Goal: Task Accomplishment & Management: Use online tool/utility

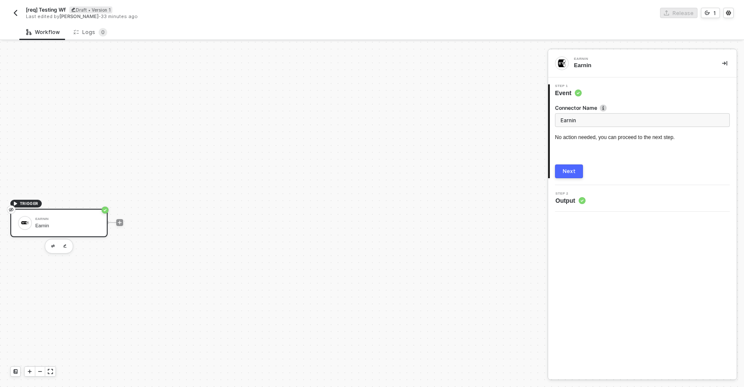
scroll to position [16, 0]
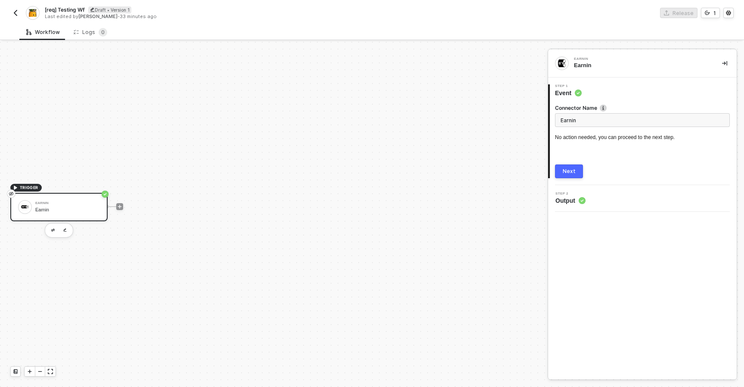
click at [564, 172] on div "Next" at bounding box center [568, 171] width 13 height 7
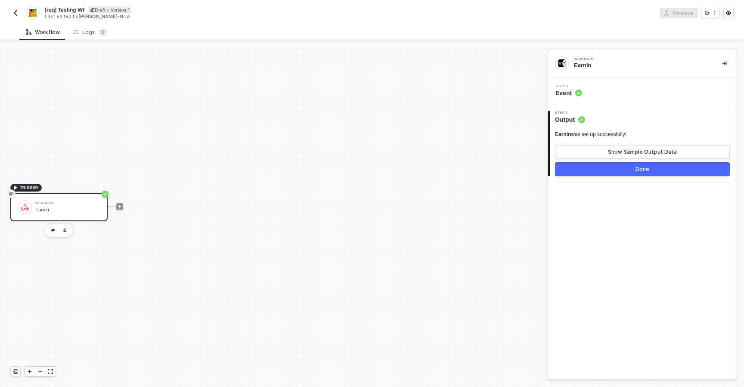
click at [604, 173] on button "Done" at bounding box center [642, 169] width 175 height 14
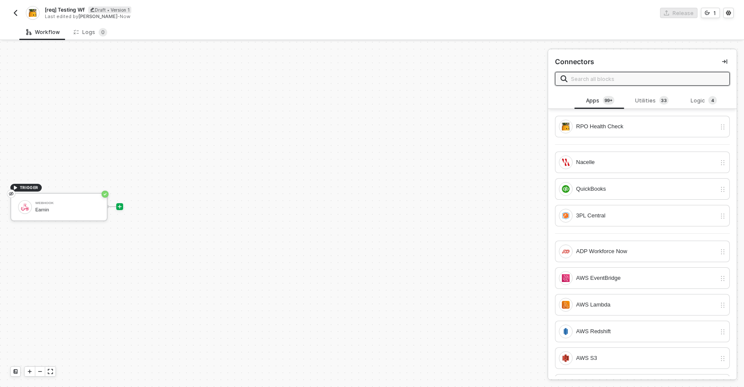
click at [600, 29] on div "Workflow Logs 0" at bounding box center [381, 32] width 724 height 16
click at [722, 61] on icon "icon-collapse-right" at bounding box center [724, 61] width 5 height 5
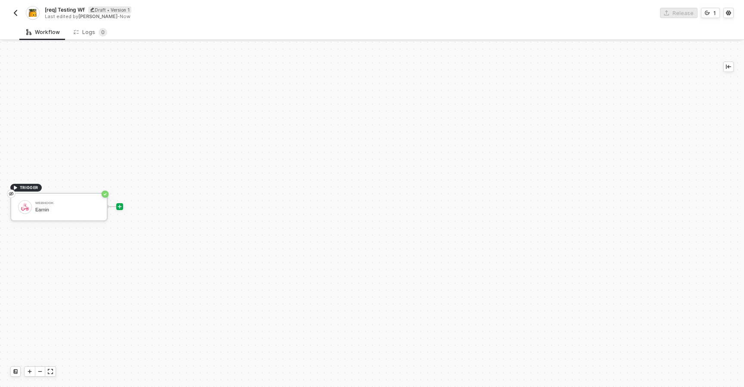
click at [124, 208] on div at bounding box center [119, 206] width 114 height 67
click at [120, 208] on icon "icon-play" at bounding box center [119, 206] width 5 height 5
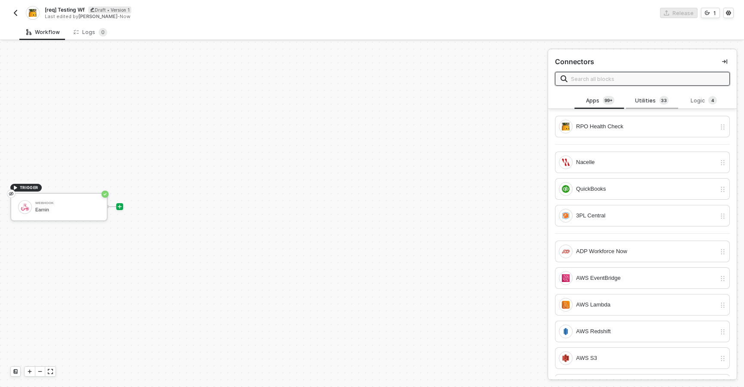
click at [664, 103] on span "3" at bounding box center [665, 100] width 3 height 7
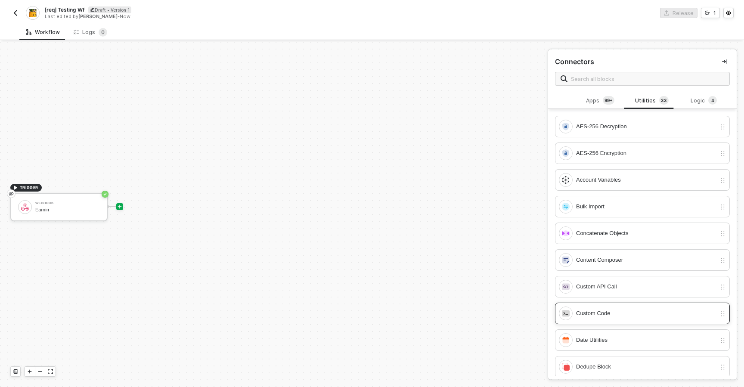
click at [597, 313] on div "Custom Code" at bounding box center [646, 313] width 140 height 9
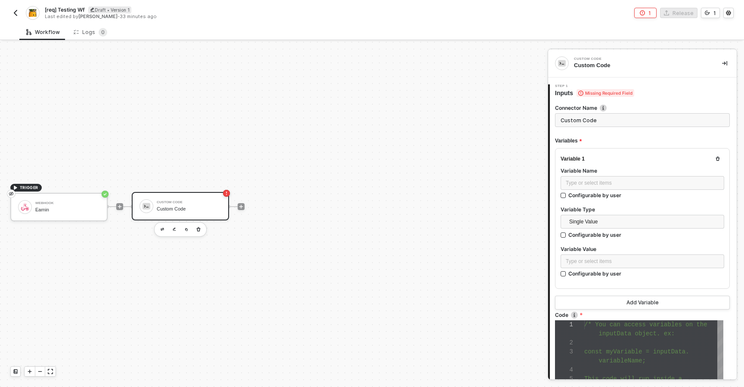
scroll to position [54, 0]
click at [442, 243] on div "TRIGGER Webhook Earnin Custom Code Custom Code" at bounding box center [271, 206] width 543 height 361
click at [215, 199] on div "Custom Code Custom Code" at bounding box center [189, 206] width 65 height 16
click at [586, 186] on div "Type or select items ﻿" at bounding box center [641, 183] width 153 height 8
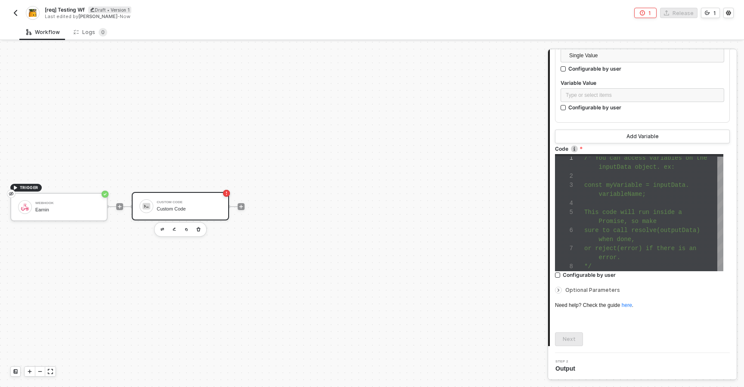
scroll to position [27, 0]
click at [600, 205] on div at bounding box center [653, 203] width 139 height 9
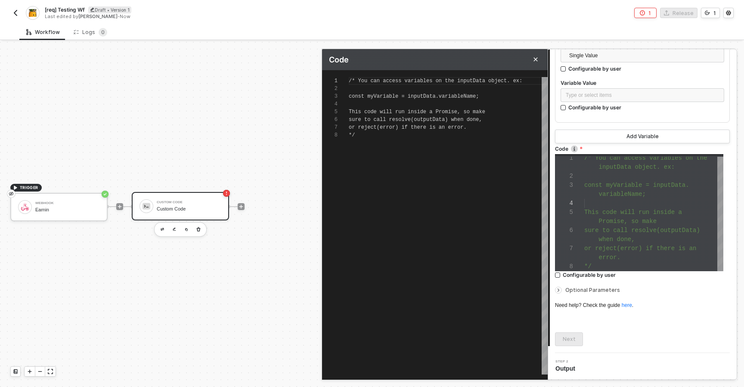
scroll to position [54, 0]
click at [472, 194] on div "/* You can access variables on the inputData objec t. ex: const myVariable = in…" at bounding box center [448, 225] width 199 height 297
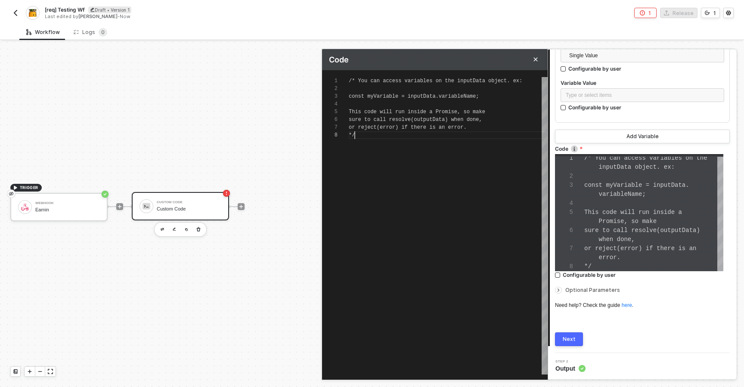
scroll to position [54, 6]
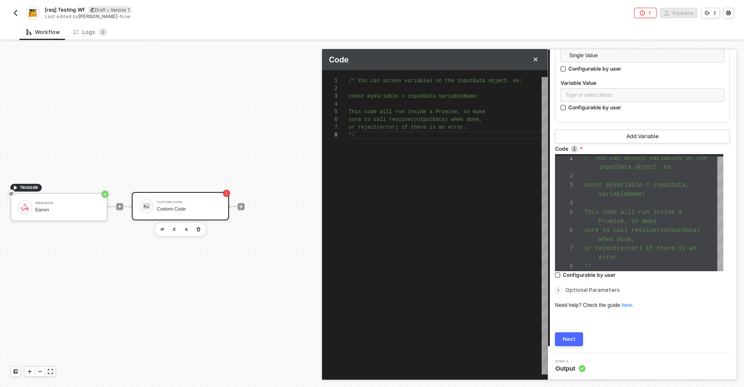
click at [444, 183] on div "/* You can access variables on the inputData objec t. ex: const myVariable = in…" at bounding box center [448, 225] width 199 height 297
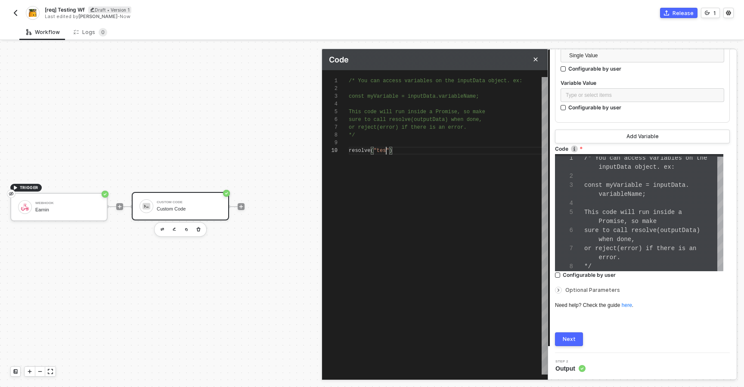
type textarea "/* You can access variables on the inputData object. ex: const myVariable = inp…"
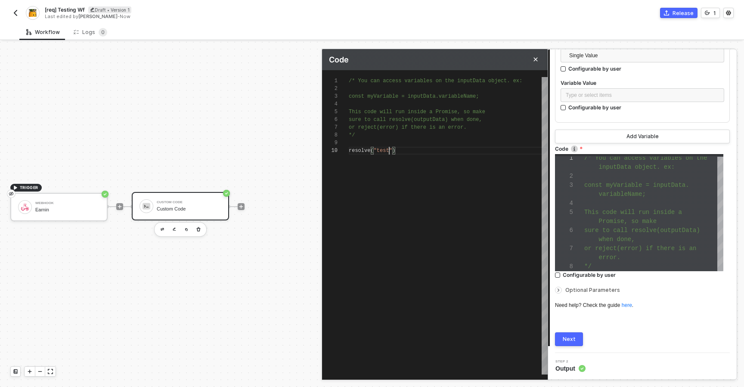
click at [568, 338] on div "Next" at bounding box center [568, 339] width 13 height 7
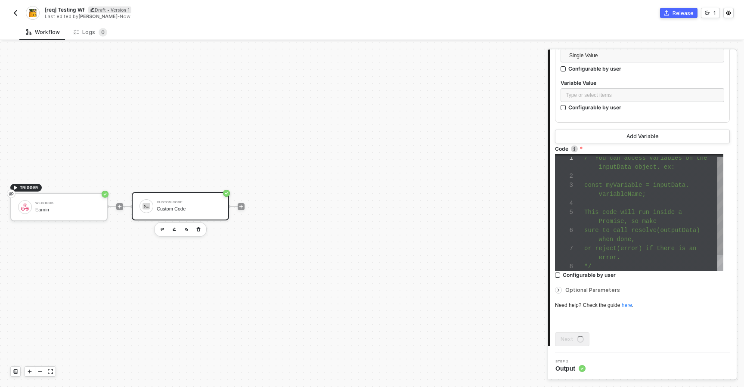
scroll to position [0, 0]
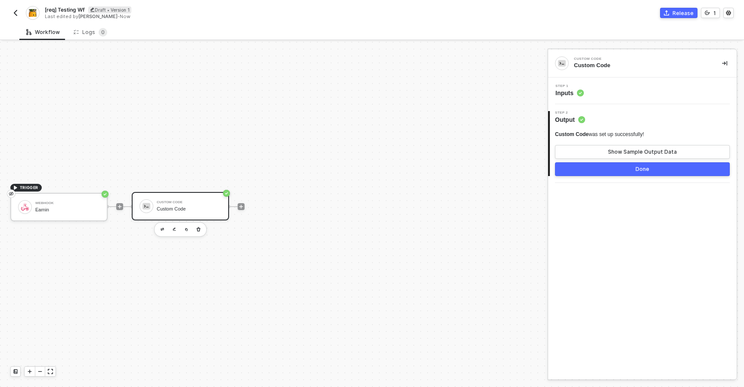
click at [606, 167] on button "Done" at bounding box center [642, 169] width 175 height 14
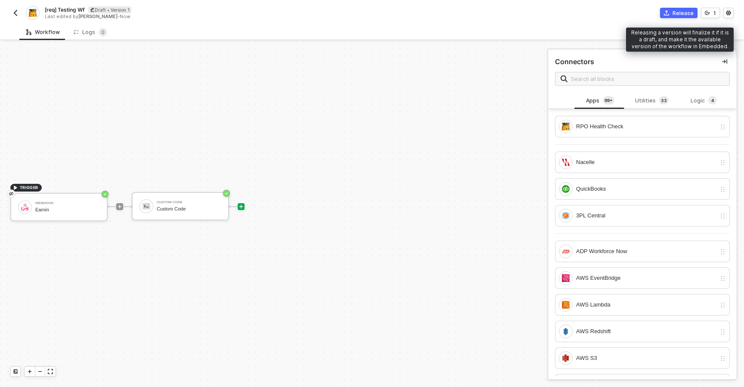
click at [669, 12] on icon "icon-commerce" at bounding box center [666, 12] width 5 height 5
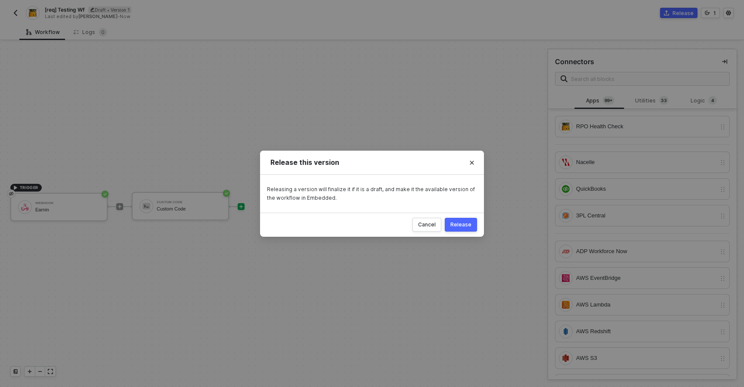
click at [457, 223] on div "Release" at bounding box center [460, 224] width 21 height 7
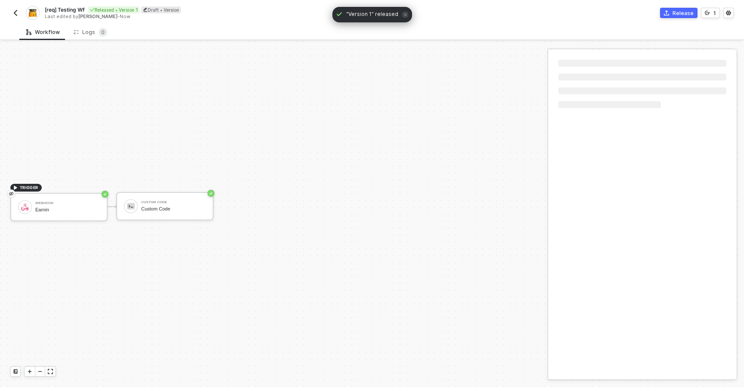
click at [13, 11] on img "button" at bounding box center [15, 12] width 7 height 7
